Goal: Task Accomplishment & Management: Use online tool/utility

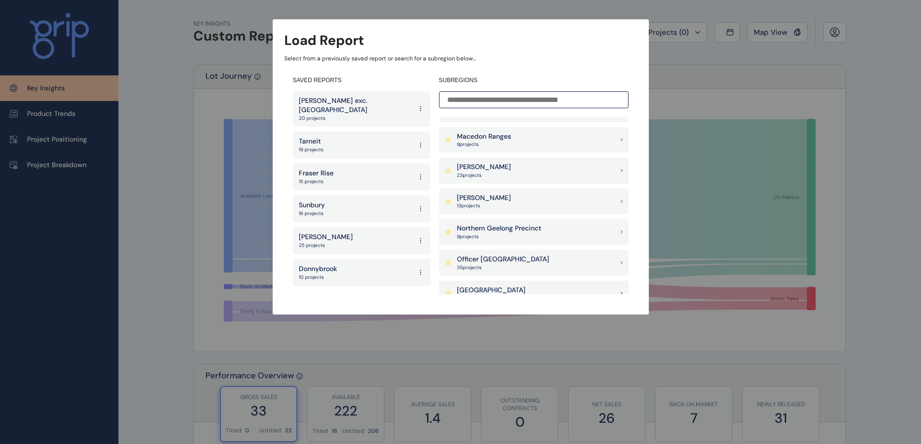
scroll to position [628, 0]
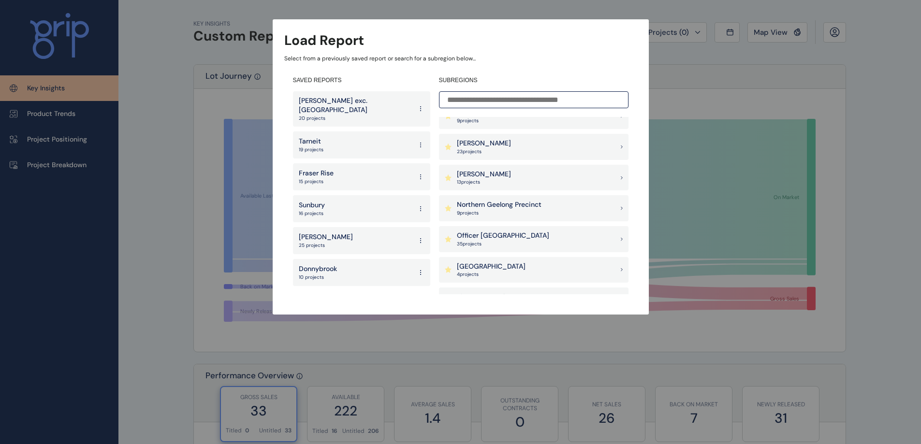
click at [549, 152] on div "[PERSON_NAME] 23 project s" at bounding box center [534, 147] width 190 height 26
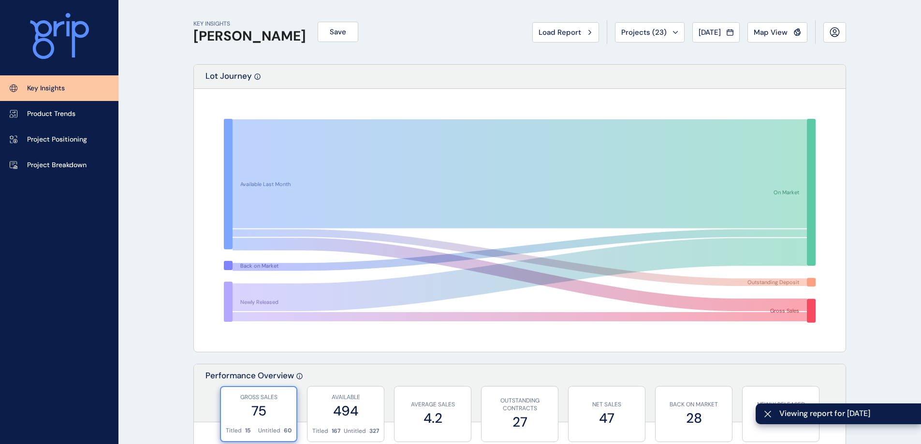
click at [664, 31] on div "Projects ( 23 )" at bounding box center [649, 33] width 57 height 10
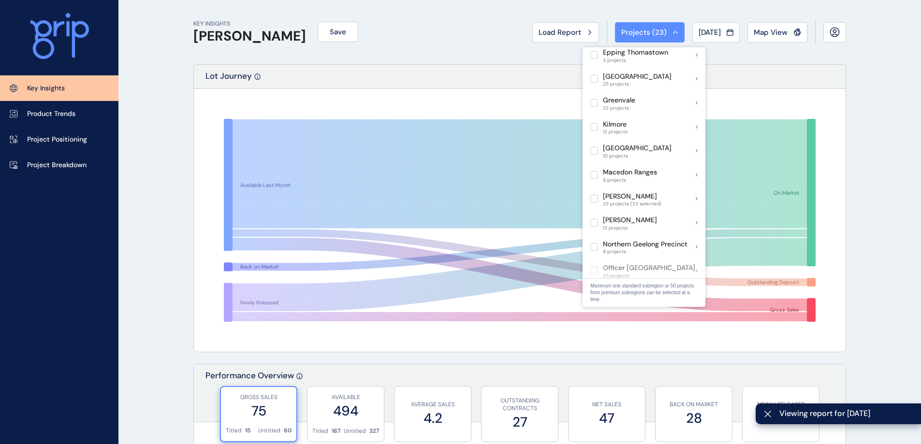
scroll to position [387, 0]
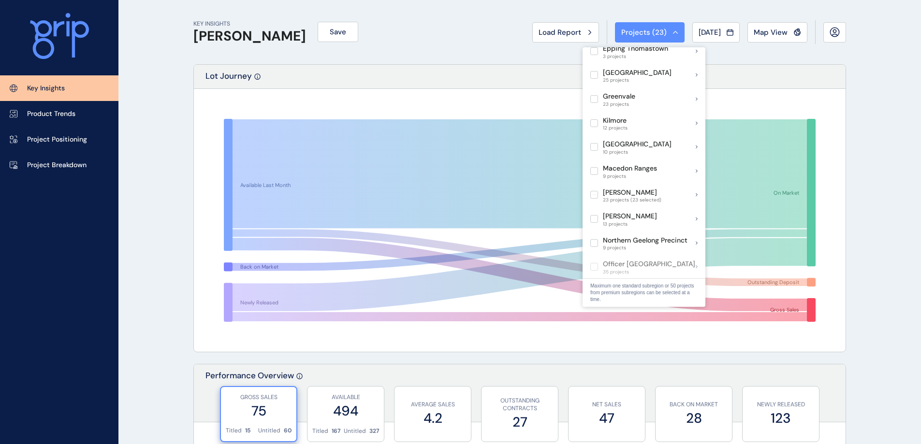
click at [593, 191] on label at bounding box center [594, 195] width 8 height 8
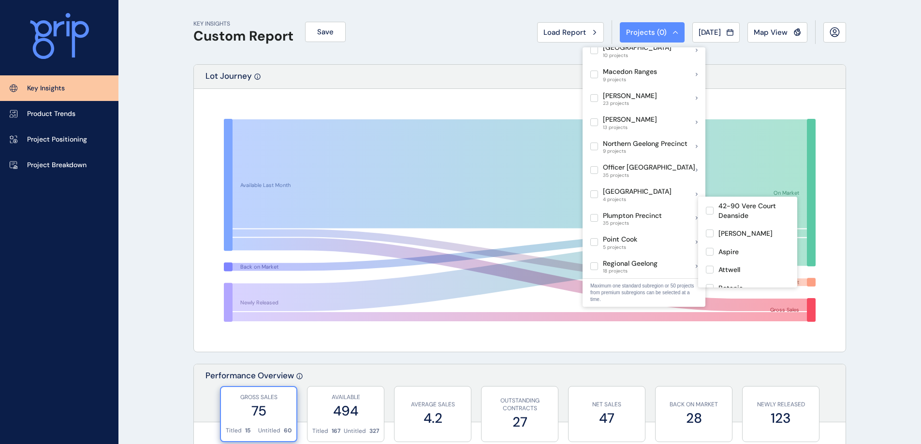
scroll to position [48, 0]
click at [709, 221] on label at bounding box center [710, 222] width 8 height 8
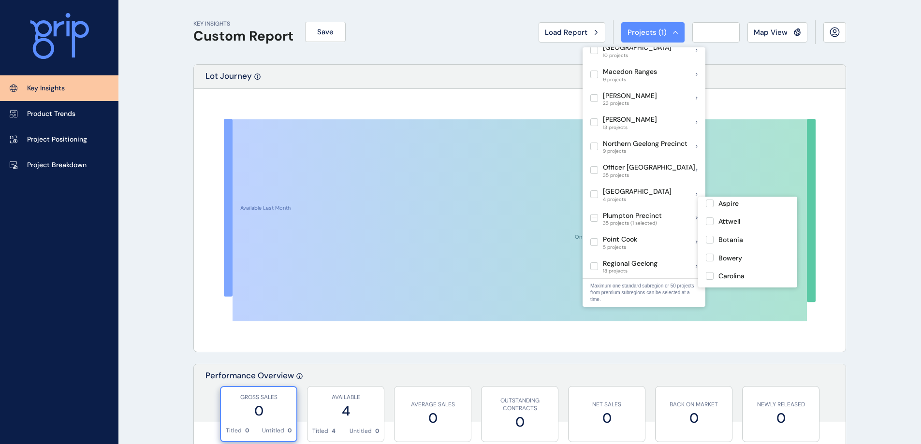
click at [710, 276] on label at bounding box center [710, 276] width 8 height 8
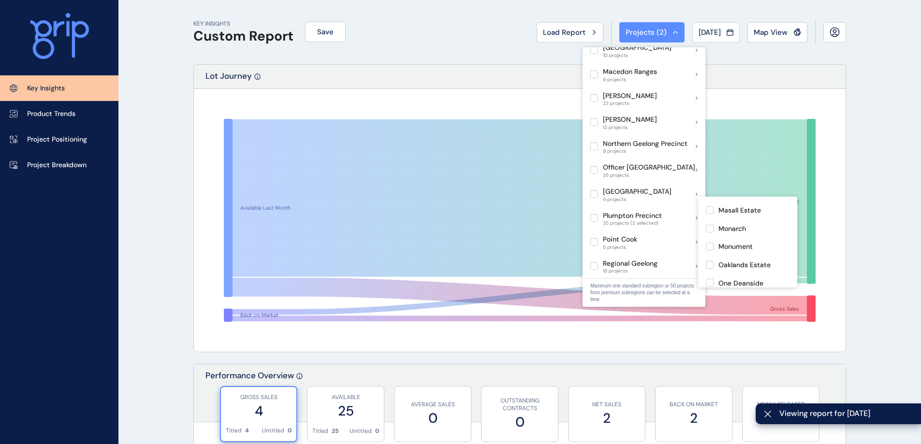
scroll to position [313, 0]
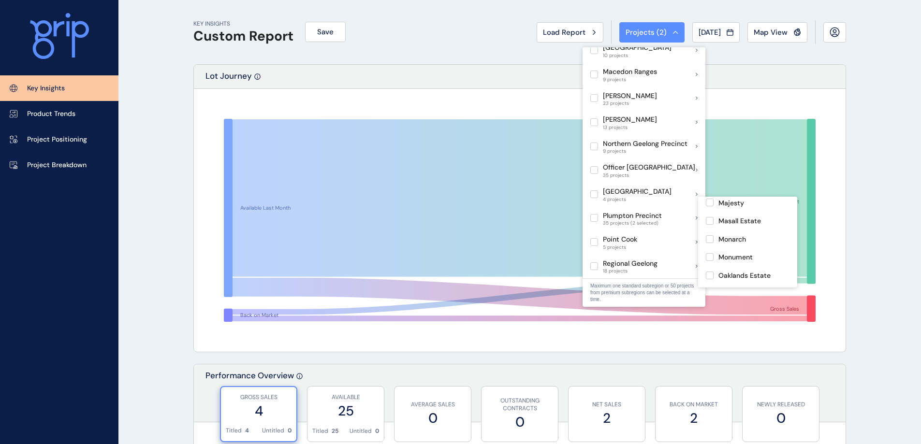
click at [711, 235] on label at bounding box center [710, 239] width 8 height 8
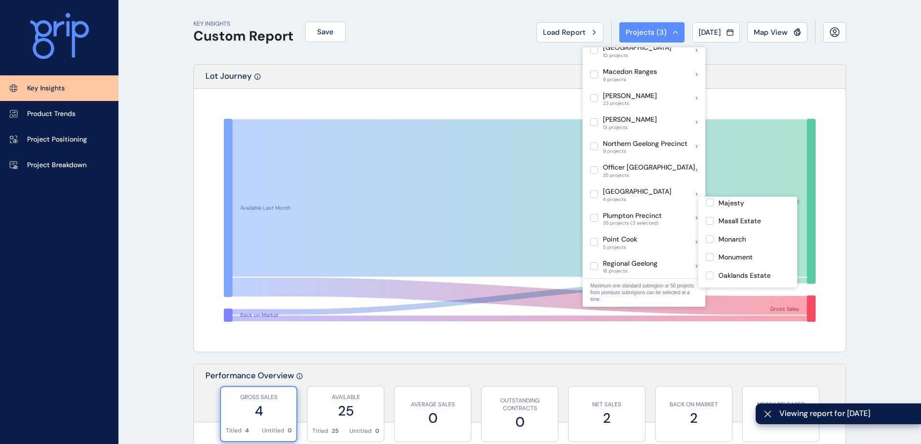
scroll to position [361, 0]
click at [711, 260] on label at bounding box center [710, 264] width 8 height 8
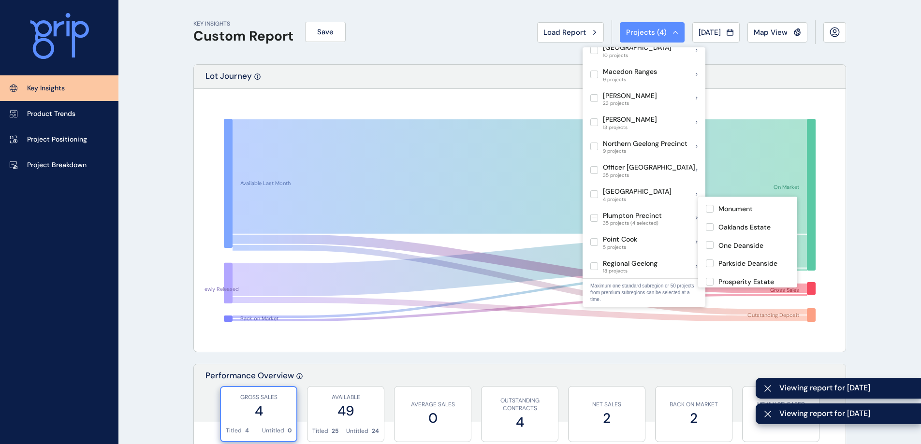
scroll to position [264, 0]
click at [711, 229] on label at bounding box center [710, 233] width 8 height 8
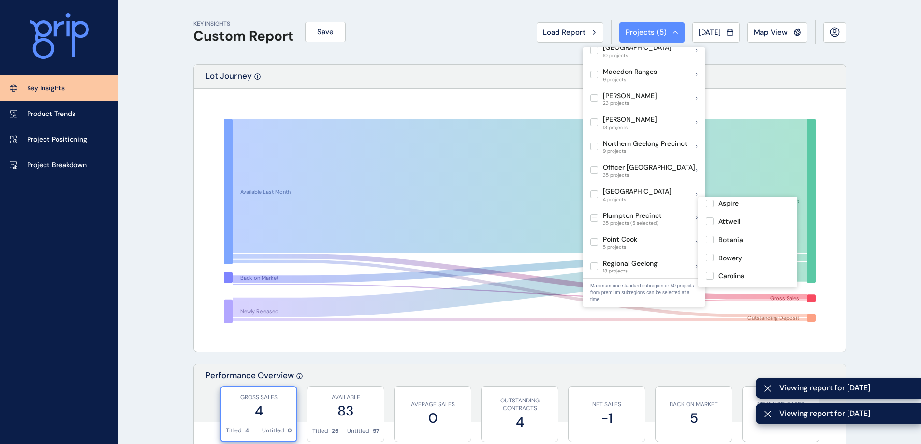
scroll to position [97, 0]
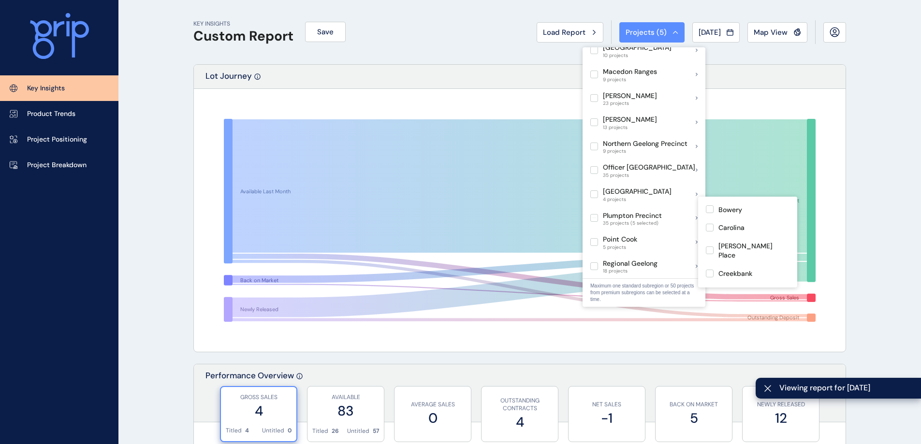
click at [710, 288] on label at bounding box center [710, 292] width 8 height 8
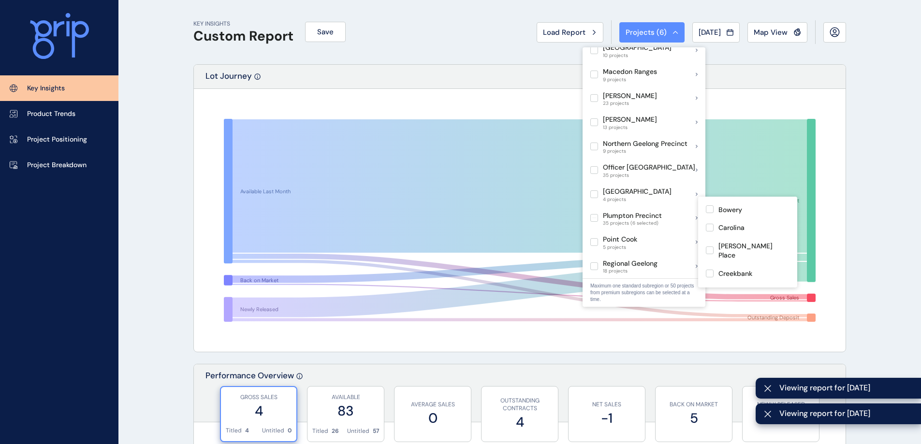
scroll to position [145, 0]
click at [709, 258] on label at bounding box center [710, 262] width 8 height 8
click at [710, 276] on label at bounding box center [710, 280] width 8 height 8
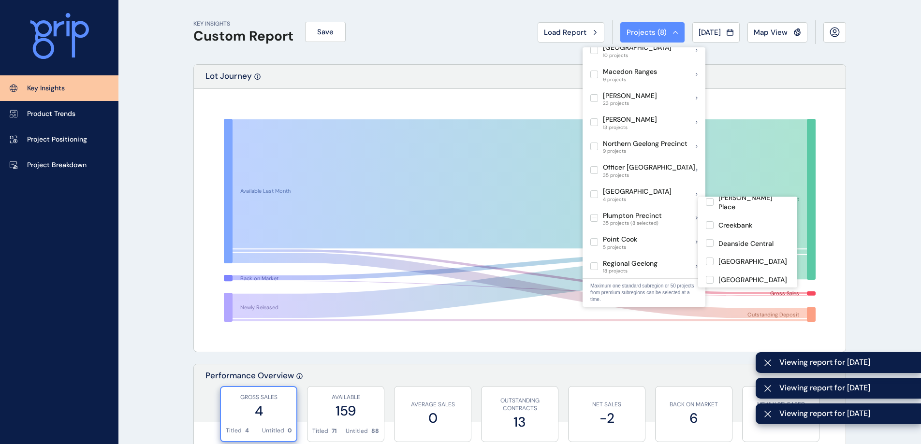
click at [710, 221] on label at bounding box center [710, 225] width 8 height 8
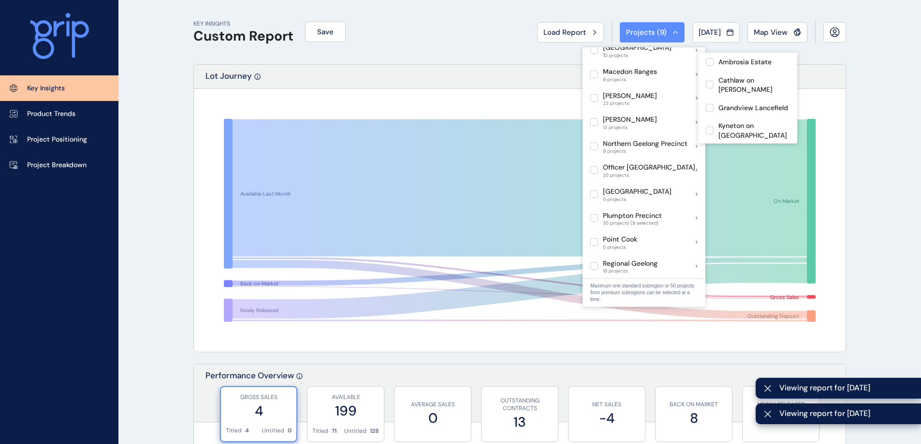
click at [535, 66] on div "Lot Journey" at bounding box center [520, 77] width 652 height 24
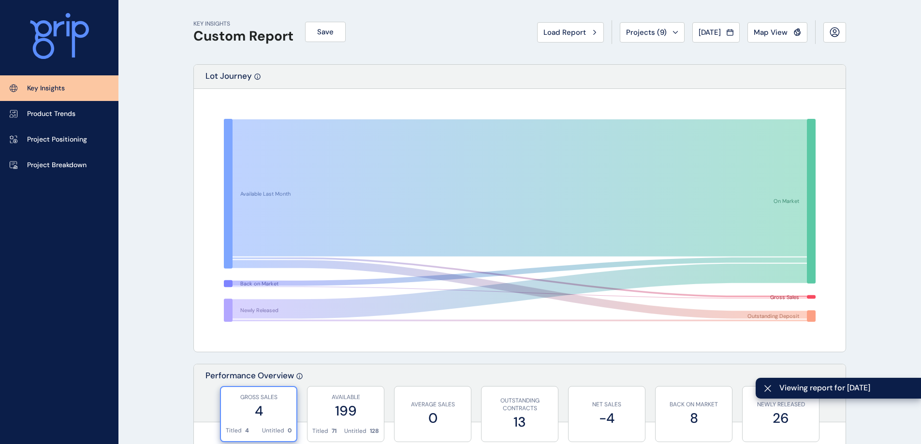
click at [314, 35] on button "Save" at bounding box center [325, 32] width 41 height 20
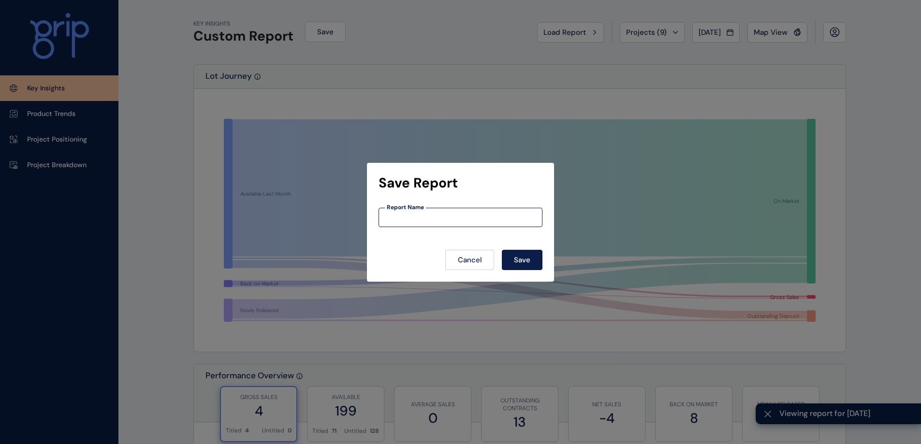
click at [409, 217] on input at bounding box center [460, 217] width 163 height 8
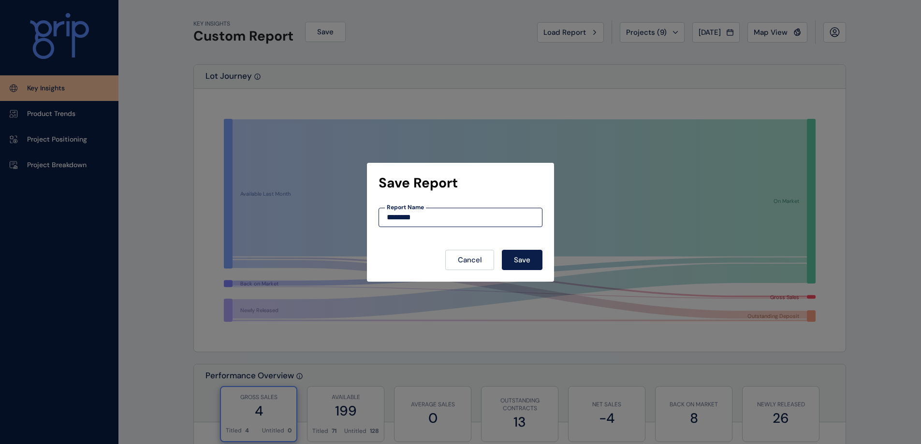
type input "********"
click at [530, 262] on span "Save" at bounding box center [522, 260] width 16 height 10
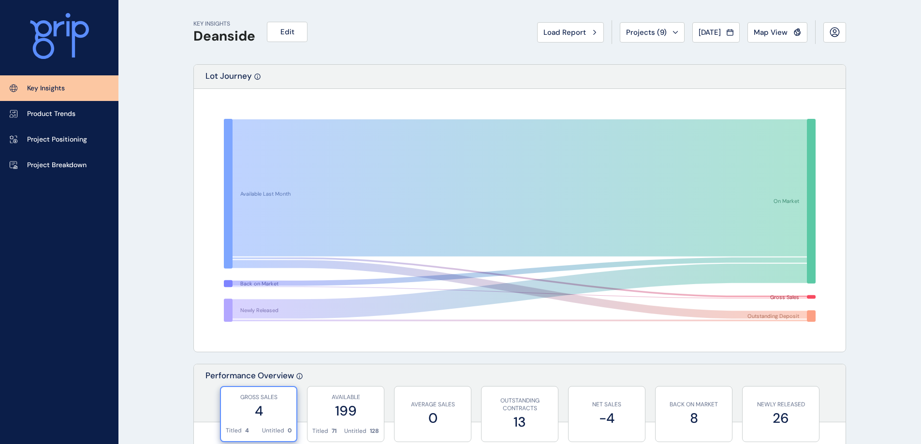
click at [292, 26] on button "Edit" at bounding box center [287, 32] width 41 height 20
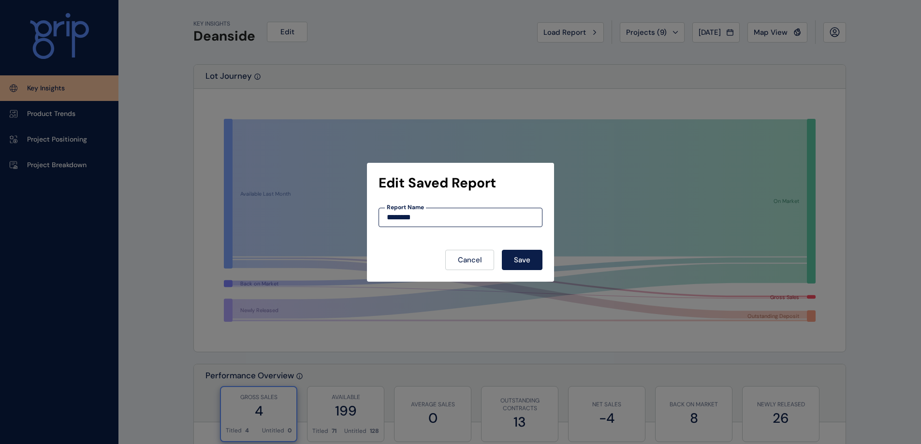
click at [489, 262] on button "Cancel" at bounding box center [469, 260] width 49 height 20
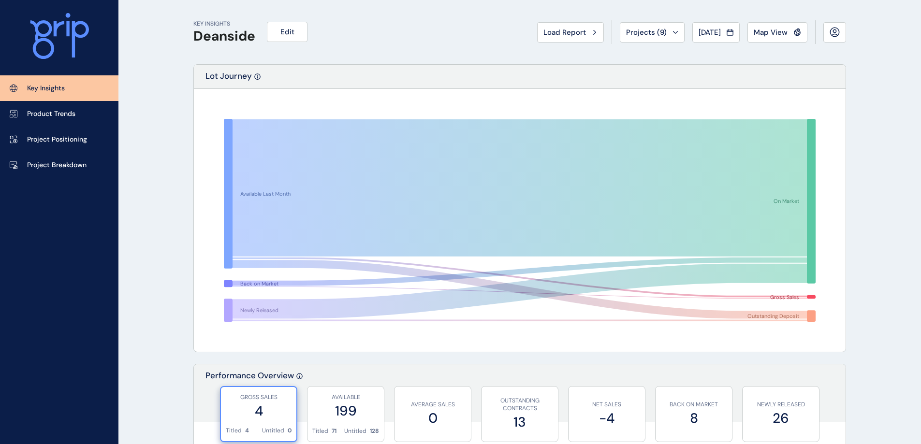
click at [639, 32] on span "Projects ( 9 )" at bounding box center [646, 33] width 41 height 10
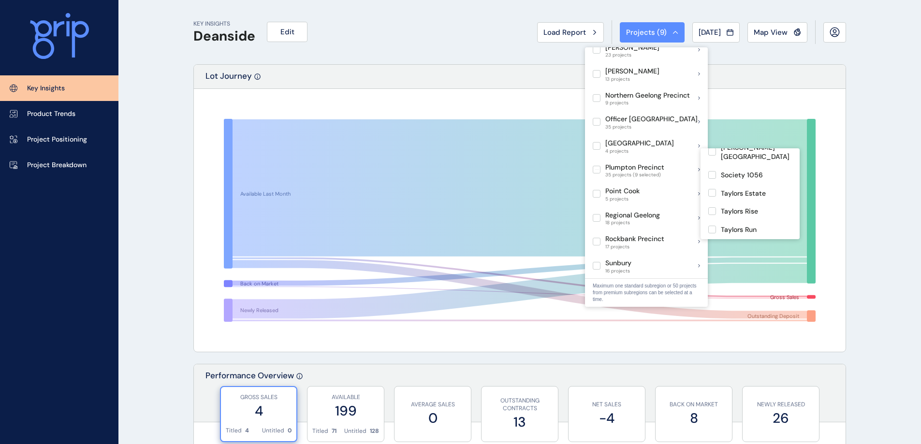
scroll to position [554, 0]
click at [711, 246] on label at bounding box center [712, 250] width 8 height 8
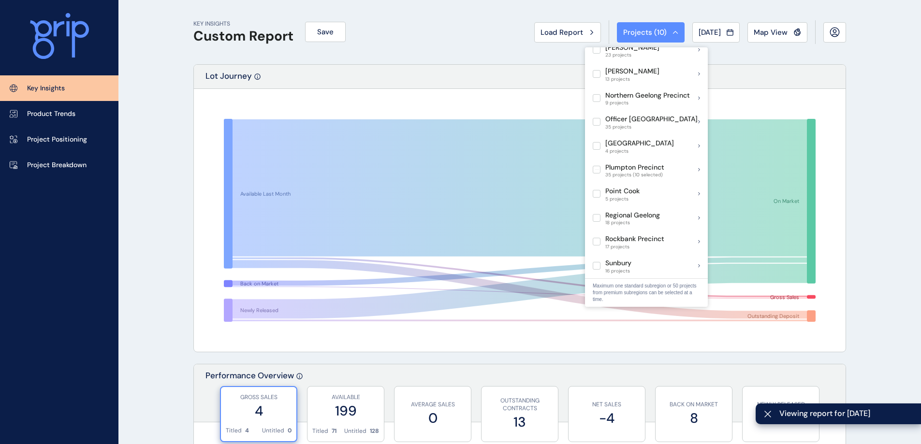
click at [464, 48] on div "KEY INSIGHTS Custom Report Save Load Report Projects ( 10 ) [DATE] 2025 < > Jan…" at bounding box center [519, 32] width 653 height 64
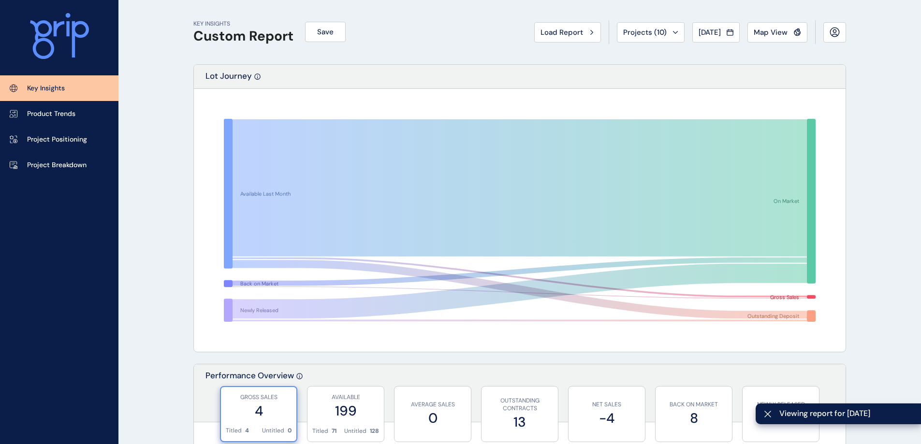
click at [647, 33] on span "Projects ( 10 )" at bounding box center [645, 33] width 44 height 10
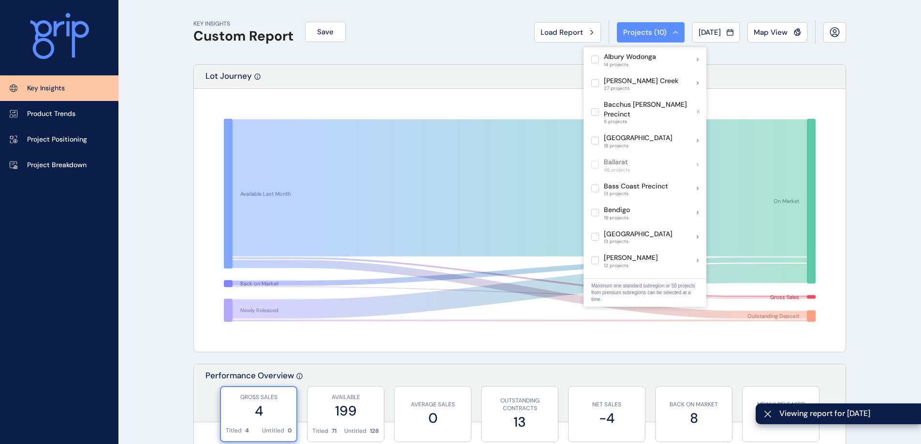
click at [422, 24] on div "KEY INSIGHTS Custom Report Save Load Report Projects ( 10 ) [DATE] 2025 < > Jan…" at bounding box center [519, 32] width 653 height 64
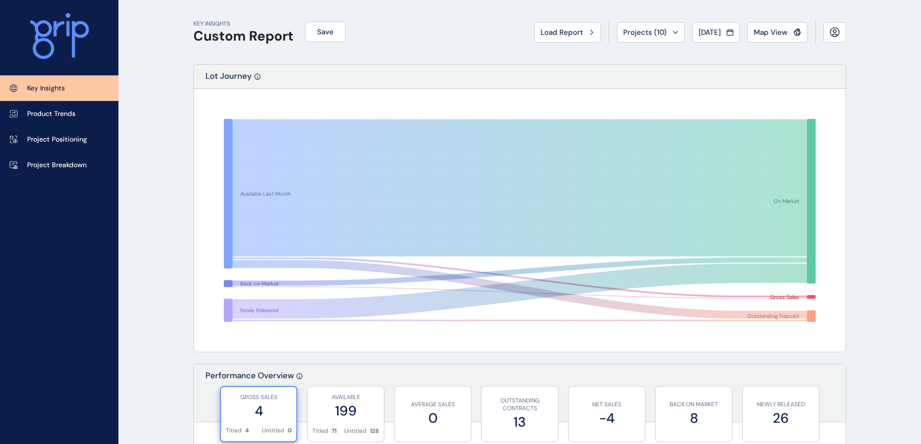
click at [560, 33] on span "Load Report" at bounding box center [561, 33] width 43 height 10
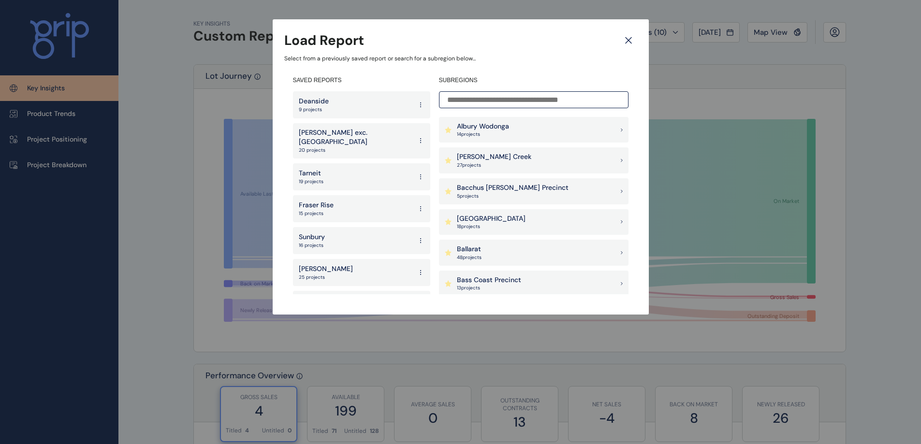
click at [417, 103] on icon at bounding box center [421, 104] width 8 height 17
click at [403, 124] on button "Edit" at bounding box center [386, 121] width 62 height 15
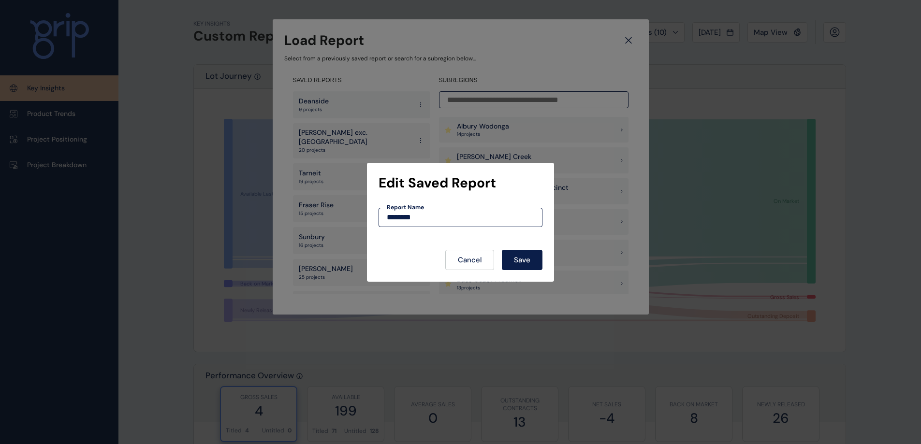
click at [489, 254] on button "Cancel" at bounding box center [469, 260] width 49 height 20
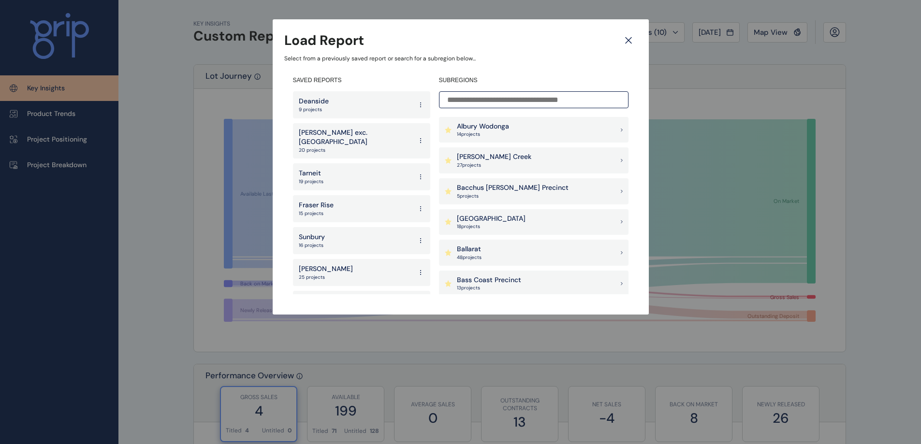
click at [417, 102] on icon at bounding box center [421, 104] width 8 height 17
click at [388, 153] on button "Delete" at bounding box center [386, 153] width 62 height 16
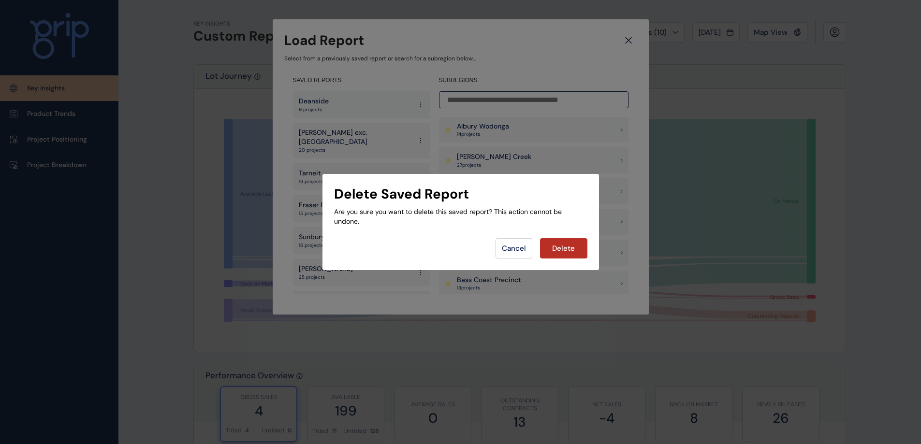
click at [548, 244] on button "Delete" at bounding box center [563, 248] width 47 height 20
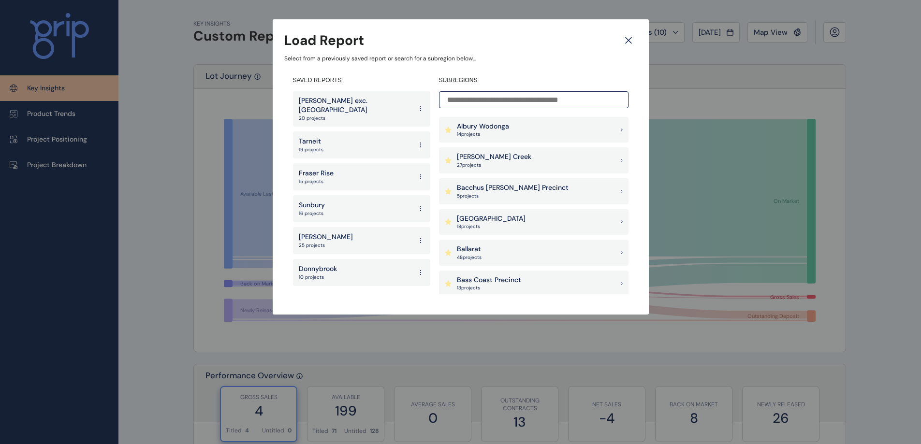
click at [628, 40] on icon at bounding box center [628, 40] width 17 height 17
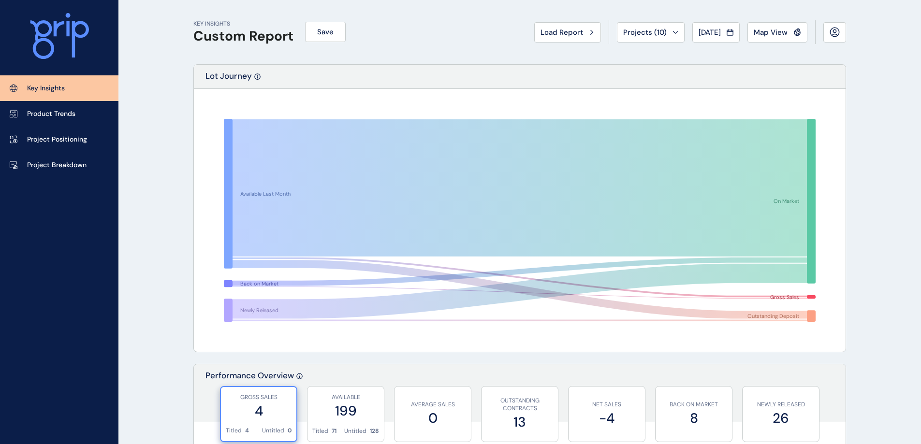
click at [624, 28] on span "Projects ( 10 )" at bounding box center [645, 33] width 44 height 10
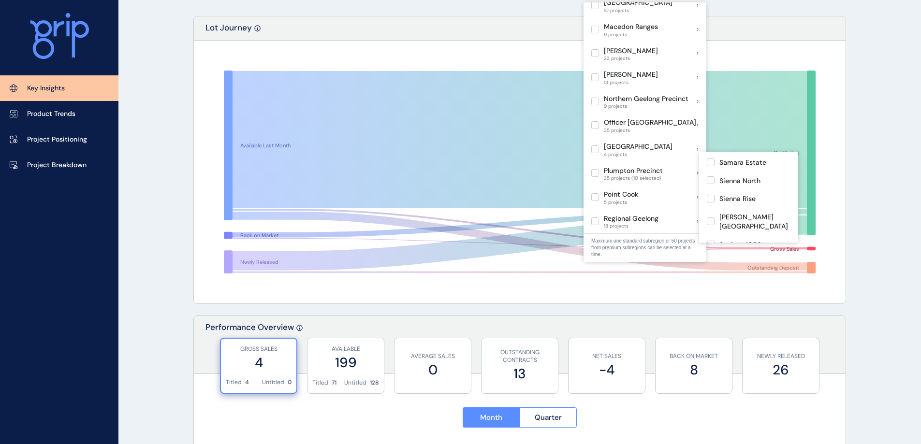
scroll to position [458, 0]
click at [709, 232] on label at bounding box center [711, 236] width 8 height 8
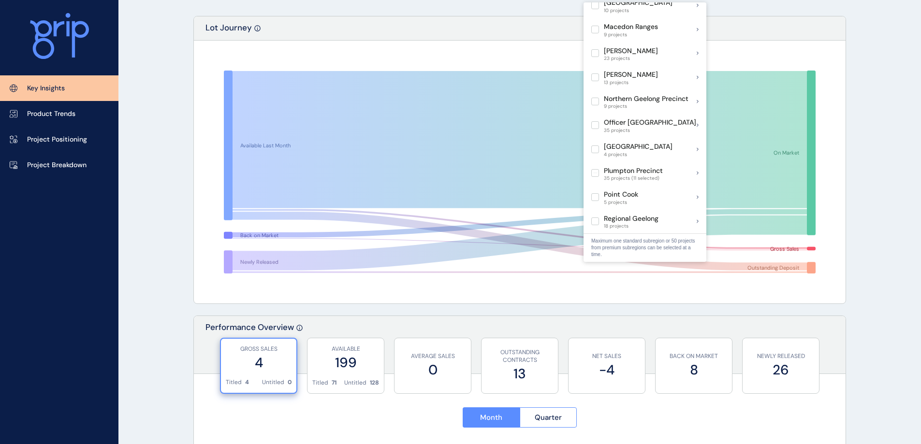
drag, startPoint x: 864, startPoint y: 203, endPoint x: 475, endPoint y: 2, distance: 438.0
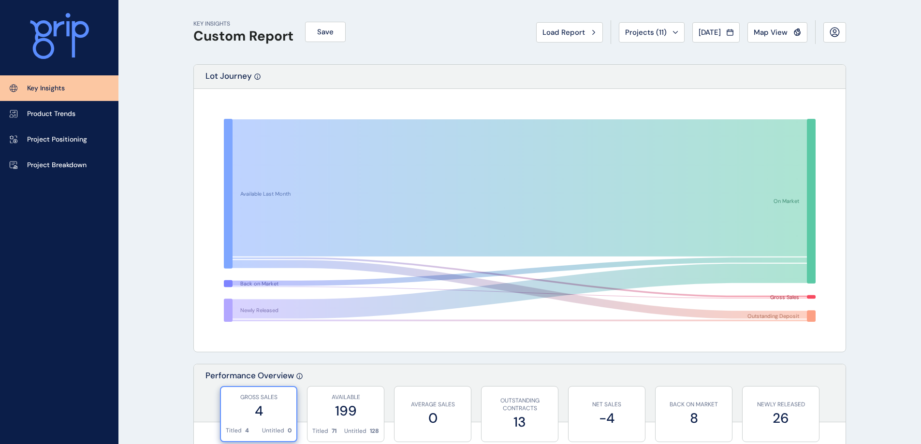
click at [324, 40] on button "Save" at bounding box center [325, 32] width 41 height 20
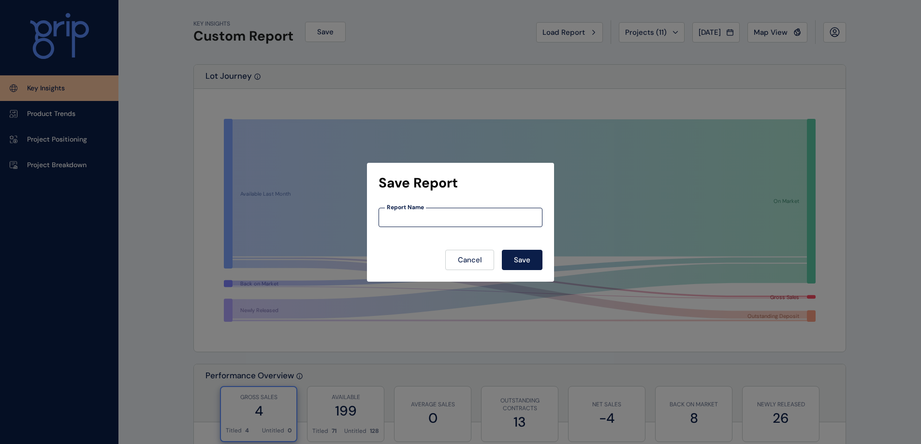
click at [418, 217] on input at bounding box center [460, 217] width 163 height 8
type input "********"
click at [515, 253] on button "Save" at bounding box center [522, 260] width 41 height 20
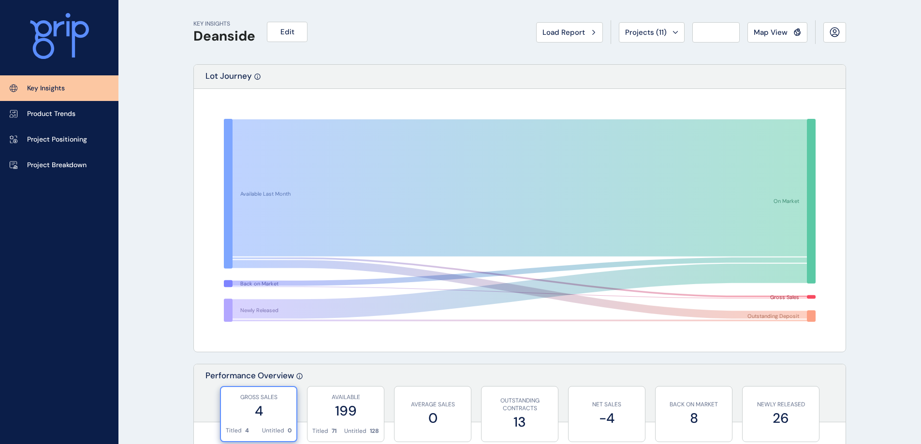
click at [50, 164] on p "Project Breakdown" at bounding box center [56, 165] width 59 height 10
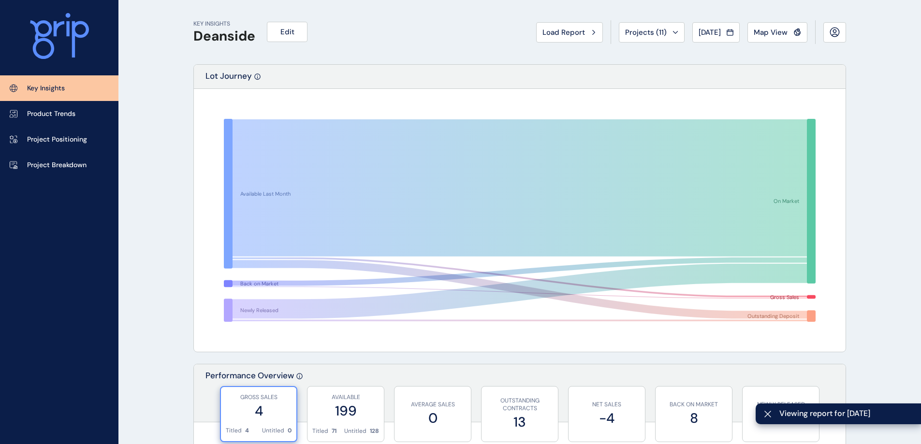
click at [76, 162] on p "Project Breakdown" at bounding box center [56, 165] width 59 height 10
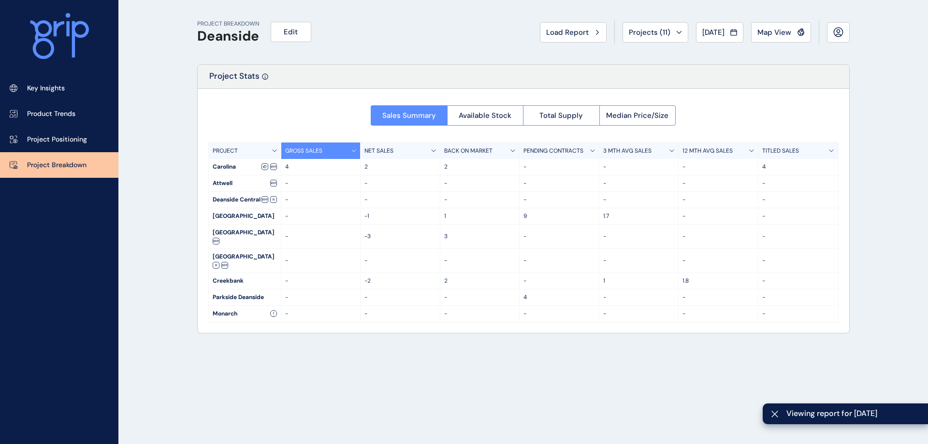
click at [57, 87] on p "Key Insights" at bounding box center [46, 89] width 38 height 10
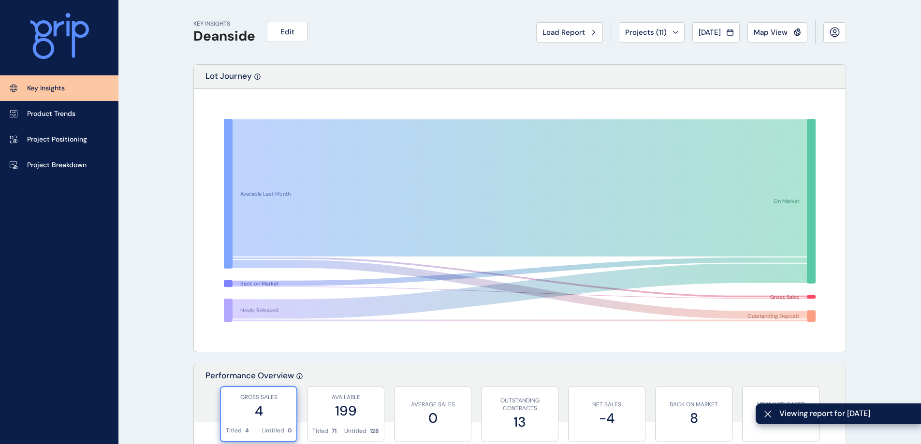
click at [40, 161] on p "Project Breakdown" at bounding box center [56, 165] width 59 height 10
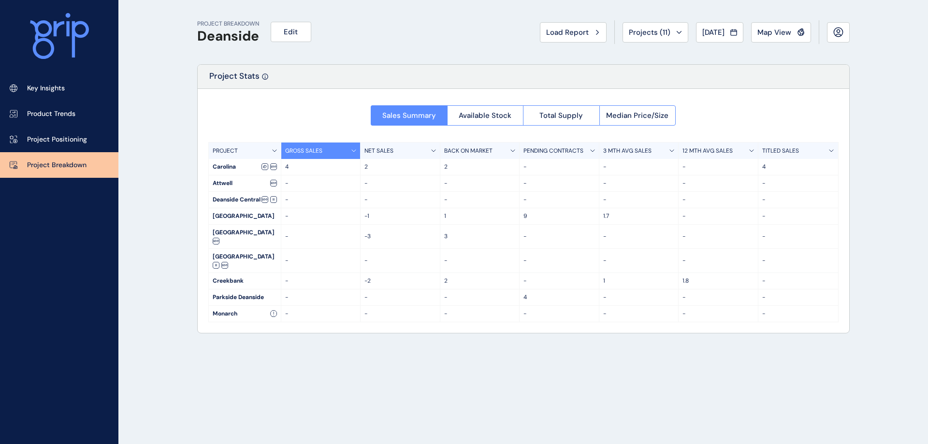
click at [498, 114] on span "Available Stock" at bounding box center [485, 116] width 53 height 10
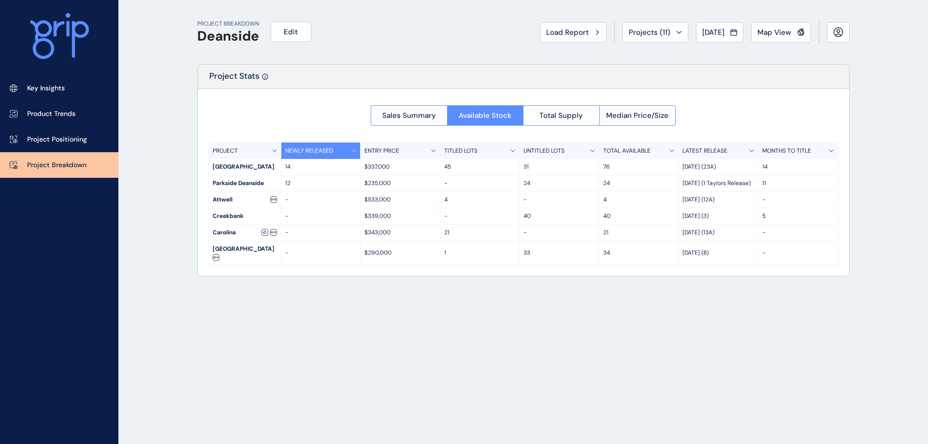
click at [545, 110] on button "Total Supply" at bounding box center [561, 115] width 76 height 20
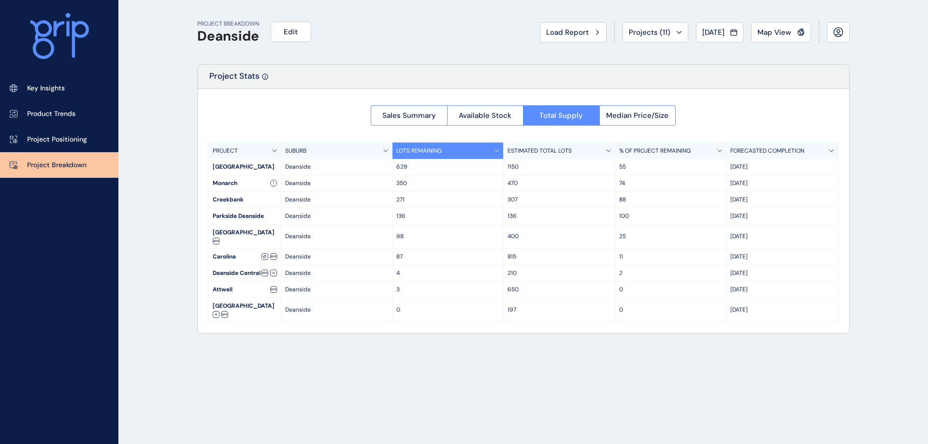
click at [660, 32] on span "Projects ( 11 )" at bounding box center [650, 33] width 42 height 10
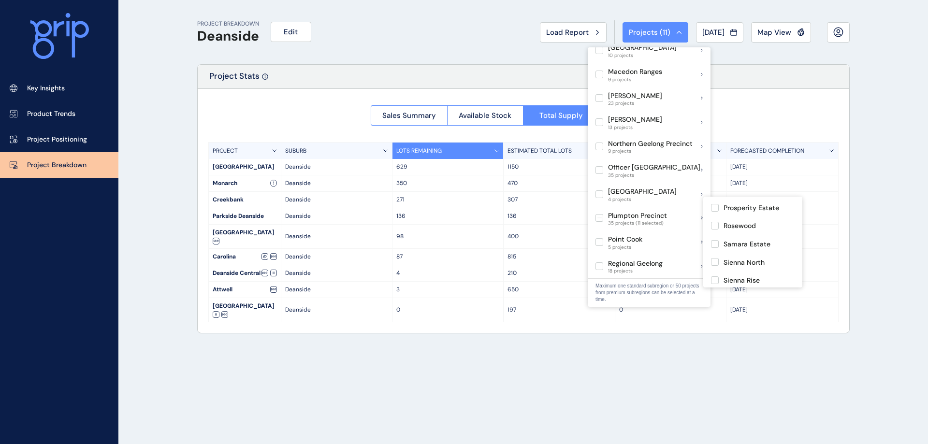
scroll to position [483, 0]
click at [872, 204] on div "PROJECT BREAKDOWN Deanside Edit Load Report Projects ( 11 ) [DATE] 2025 < > Jan…" at bounding box center [464, 222] width 928 height 444
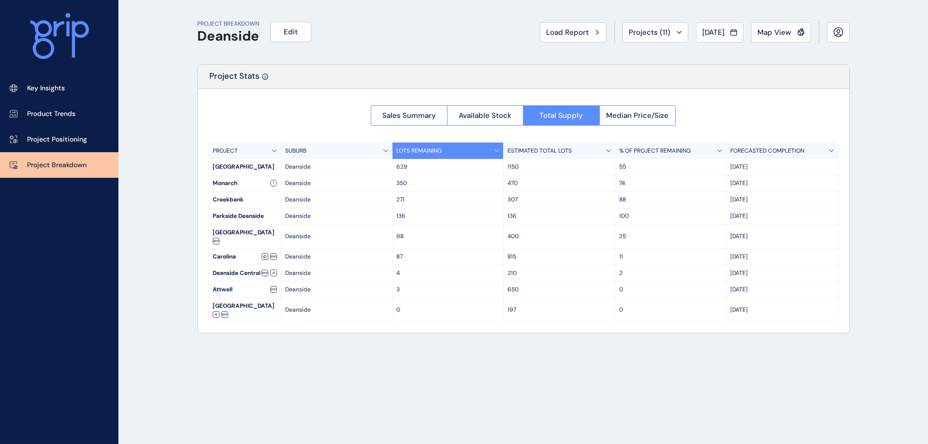
click at [378, 112] on button "Sales Summary" at bounding box center [409, 115] width 76 height 20
